Goal: Task Accomplishment & Management: Complete application form

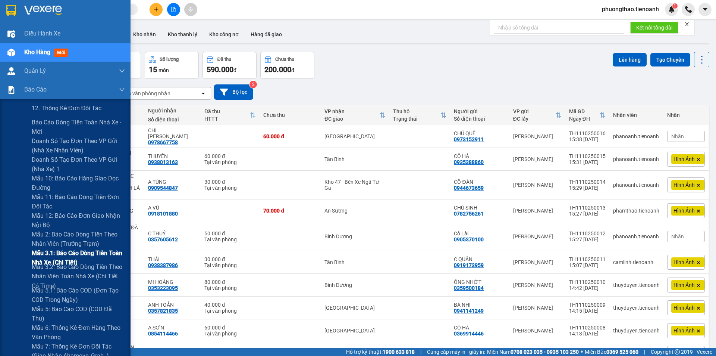
click at [61, 255] on span "Mẫu 3.1: Báo cáo dòng tiền toàn nhà xe (Chi Tiết)" at bounding box center [78, 257] width 93 height 19
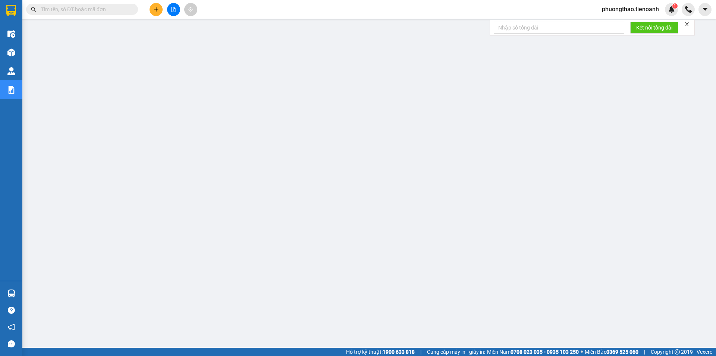
click at [23, 54] on main at bounding box center [358, 173] width 716 height 347
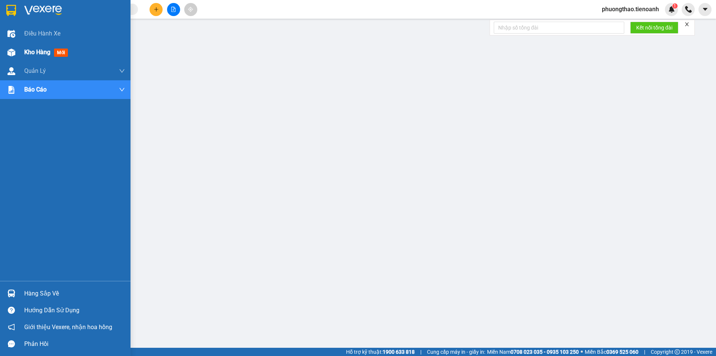
click at [16, 53] on div at bounding box center [11, 52] width 13 height 13
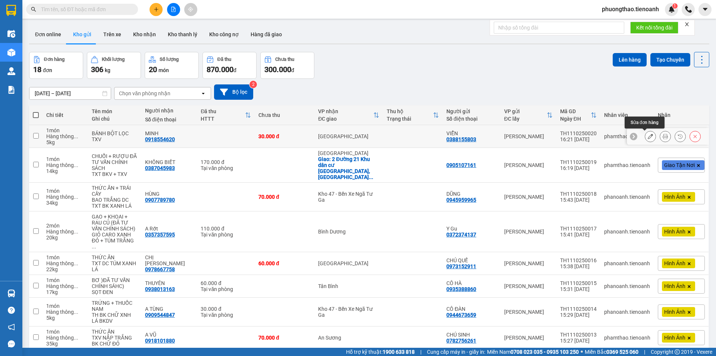
click at [646, 135] on button at bounding box center [651, 136] width 10 height 13
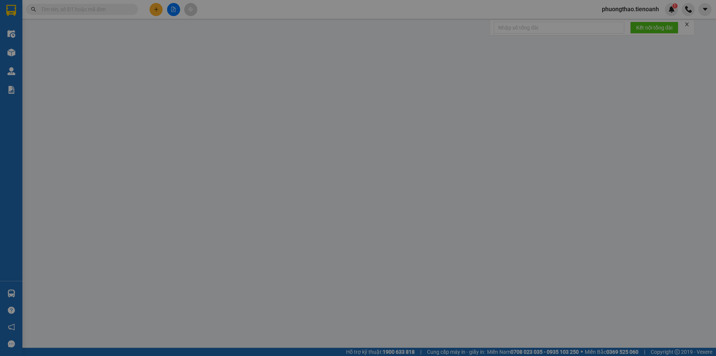
type input "0918554620"
type input "MINH"
type input "0388155803"
type input "VIỄN"
type input "046193007282"
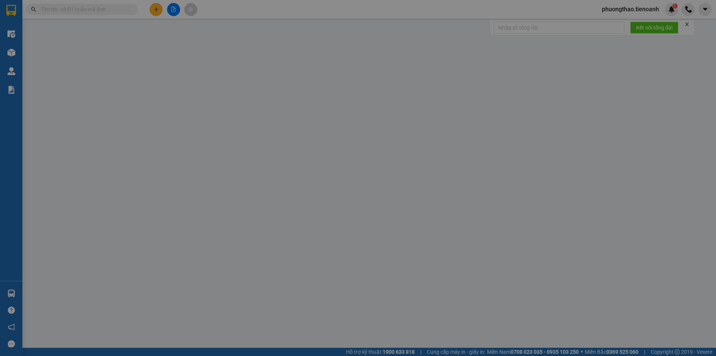
type input "0"
type input "30.000"
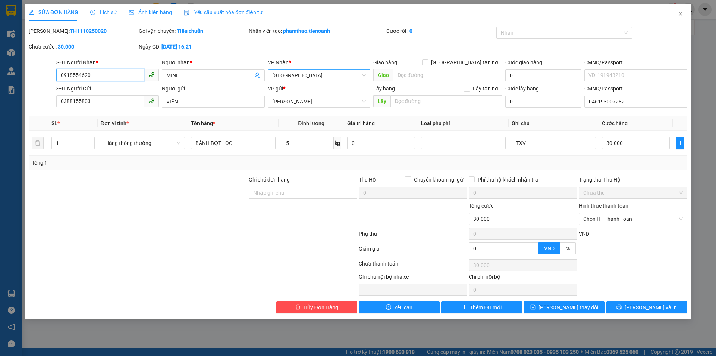
click at [294, 74] on span "[GEOGRAPHIC_DATA]" at bounding box center [319, 75] width 94 height 11
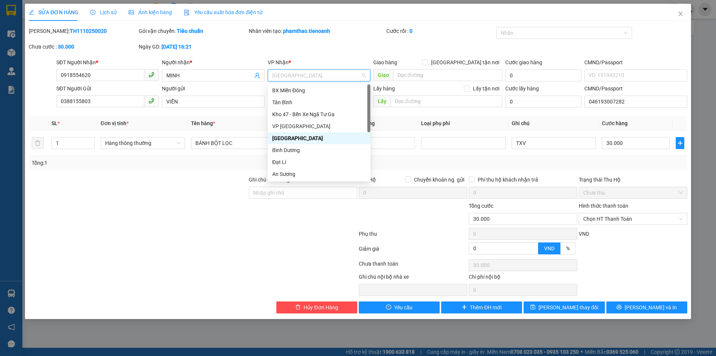
type input "b"
click at [299, 125] on div "Bình Dương" at bounding box center [319, 126] width 94 height 8
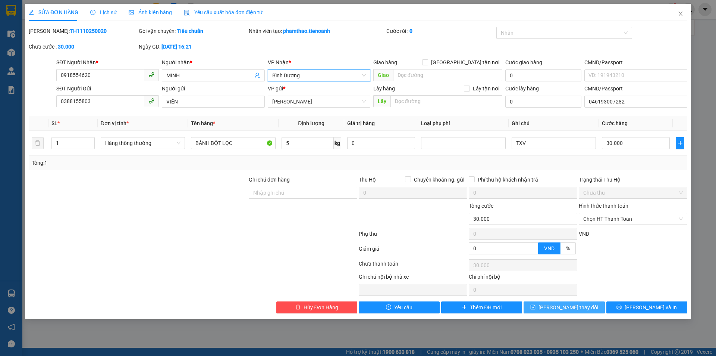
click at [572, 304] on button "[PERSON_NAME] thay đổi" at bounding box center [564, 307] width 81 height 12
click at [682, 14] on icon "close" at bounding box center [681, 14] width 6 height 6
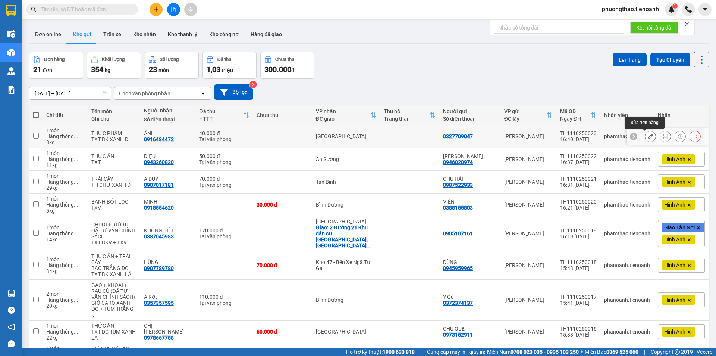
click at [648, 138] on icon at bounding box center [650, 136] width 5 height 5
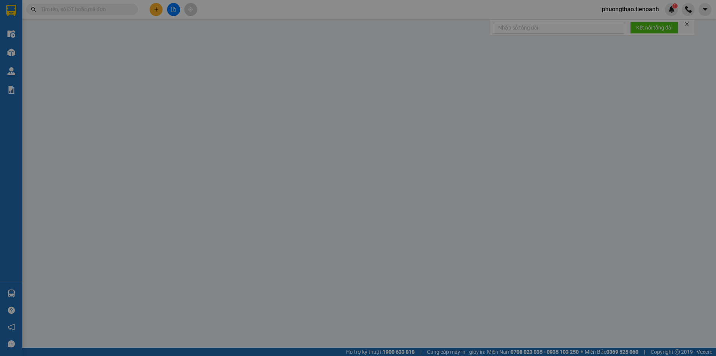
type input "0916484472"
type input "ÁNH"
type input "0327709047"
type input "0"
type input "40.000"
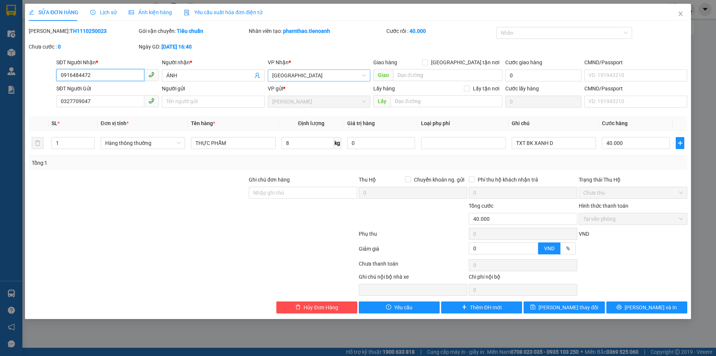
click at [282, 73] on span "[GEOGRAPHIC_DATA]" at bounding box center [319, 75] width 94 height 11
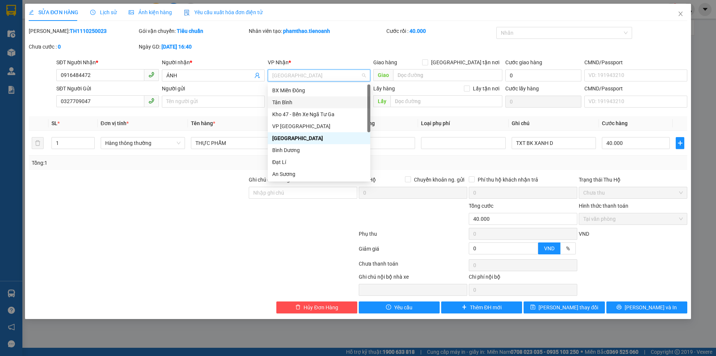
click at [301, 101] on div "Tân Bình" at bounding box center [319, 102] width 94 height 8
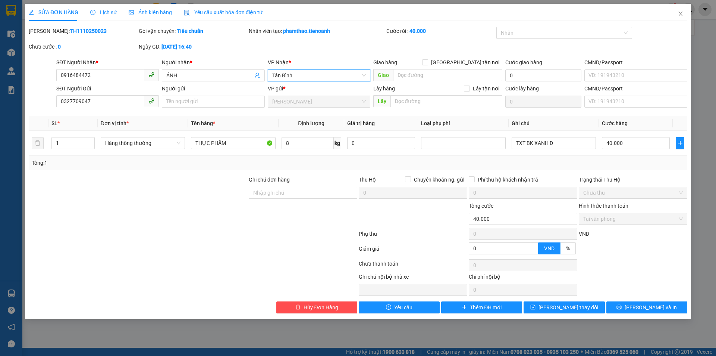
click at [219, 199] on div at bounding box center [138, 188] width 220 height 26
click at [559, 306] on span "[PERSON_NAME] thay đổi" at bounding box center [569, 307] width 60 height 8
